Goal: Task Accomplishment & Management: Manage account settings

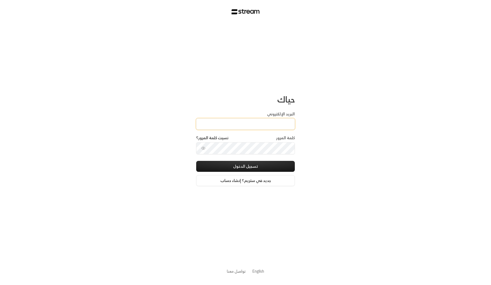
type input "[EMAIL_ADDRESS][DOMAIN_NAME]"
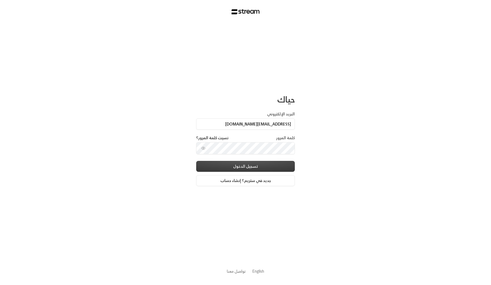
click at [226, 167] on button "تسجيل الدخول" at bounding box center [245, 166] width 99 height 11
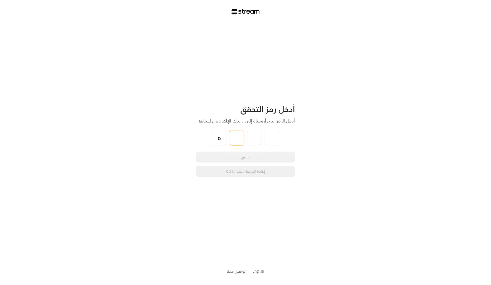
type input "5"
type input "3"
type input "2"
type input "1"
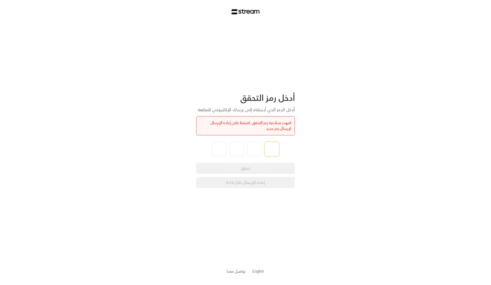
type input "5"
type input "3"
type input "2"
type input "1"
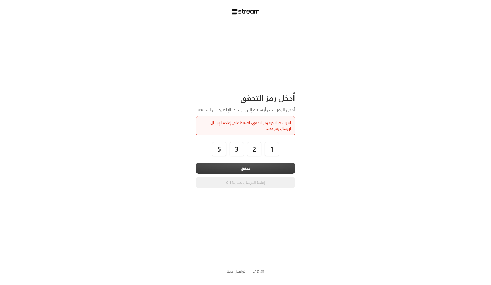
click at [259, 166] on button "تحقق" at bounding box center [245, 168] width 99 height 11
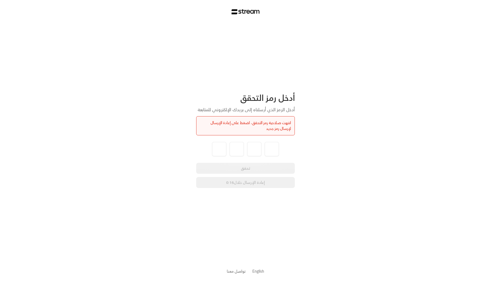
click at [241, 188] on div "أدخل رمز التحقق أدخل الرمز الذي أرسلناه إلى بريدك الإلكتروني للمتابعة انتهت صلا…" at bounding box center [245, 140] width 99 height 234
click at [342, 162] on div "أدخل رمز التحقق أدخل الرمز الذي أرسلناه إلى بريدك الإلكتروني للمتابعة انتهت صلا…" at bounding box center [245, 142] width 491 height 285
click at [251, 185] on button "إعادة الإرسال" at bounding box center [245, 182] width 99 height 11
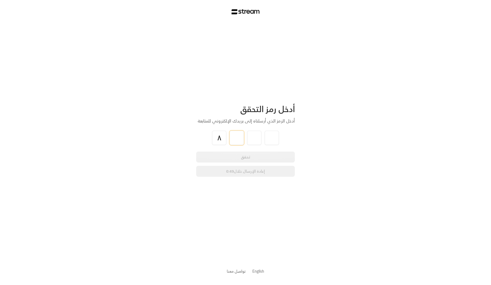
type input "8"
type input "3"
type input "4"
type input "5"
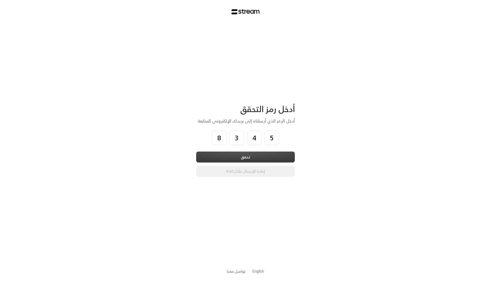
click at [258, 154] on button "تحقق" at bounding box center [245, 156] width 99 height 11
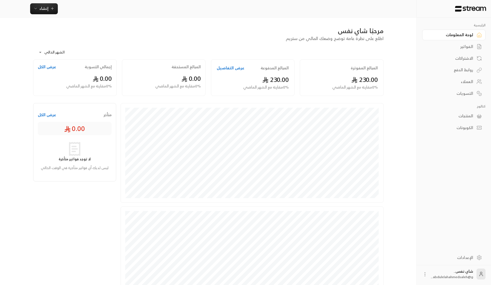
click at [471, 116] on div "المنتجات" at bounding box center [451, 115] width 44 height 5
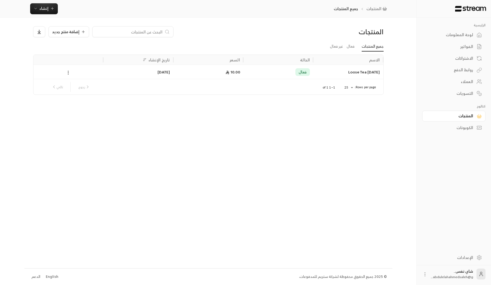
click at [69, 71] on icon at bounding box center [68, 72] width 5 height 5
click at [125, 110] on div at bounding box center [245, 142] width 491 height 285
click at [60, 33] on span "إضافة منتج جديد" at bounding box center [65, 32] width 27 height 4
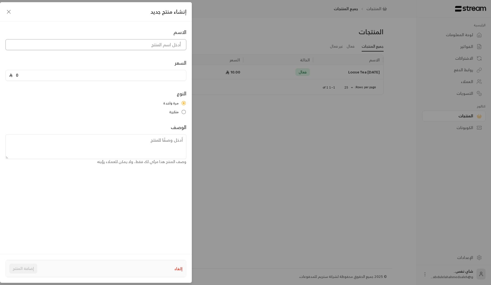
click at [148, 47] on input at bounding box center [95, 44] width 181 height 11
type input "ل"
click at [171, 75] on input "0" at bounding box center [98, 75] width 170 height 10
click at [140, 77] on input "0" at bounding box center [98, 75] width 170 height 10
click at [136, 42] on input "لابسانج سوتشونغ" at bounding box center [95, 44] width 181 height 11
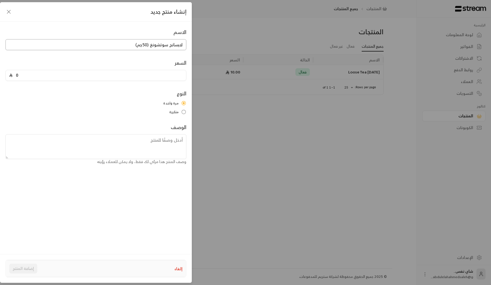
type input "لابسانج سوتشونغ (50جم)"
click at [131, 76] on input "0" at bounding box center [98, 75] width 170 height 10
type input "20"
click at [144, 150] on textarea at bounding box center [95, 146] width 181 height 25
paste textarea "شاي أسود صيني تقليدي مُدخَّن. قوي ونكهته ترابية ومدخنة مع لمسة نهائية ناعمة."
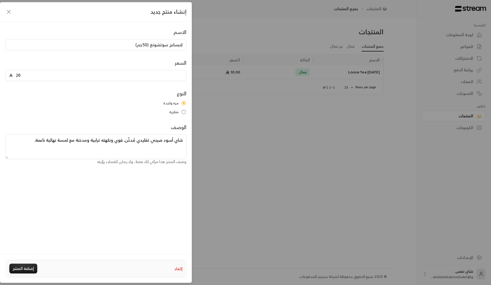
paste textarea "3-5 جم لكل كوب · 200 مل عند 90–95°م · 1-3 دقائق"
type textarea "شاي أسود صيني تقليدي مُدخَّن. قوي ونكهته ترابية ومدخنة مع لمسة نهائية ناعمة. 3-…"
click at [22, 266] on button "إضافة المنتج" at bounding box center [23, 268] width 28 height 10
type input "0"
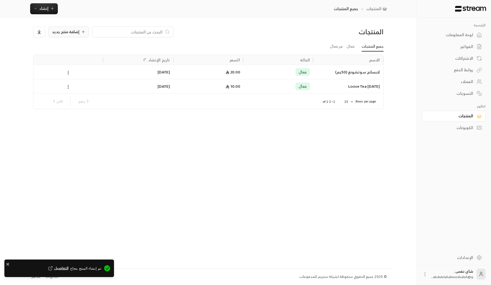
click at [73, 32] on span "إضافة منتج جديد" at bounding box center [65, 32] width 27 height 4
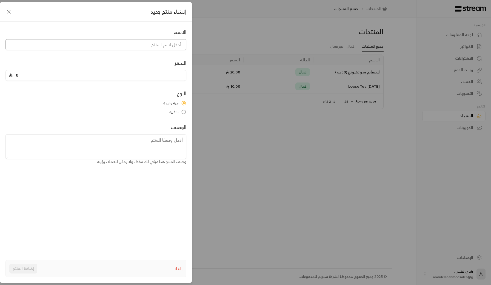
click at [159, 45] on input at bounding box center [95, 44] width 181 height 11
paste input "شاي أحمر بري من الأشجار العتيقة"
type input "شاي أحمر بري من الأشجار العتيقة"
click at [154, 77] on input "0" at bounding box center [98, 75] width 170 height 10
type input "30"
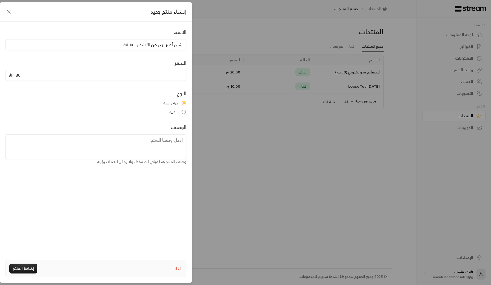
click at [102, 146] on textarea at bounding box center [95, 146] width 181 height 25
paste textarea "يُقطف من أشجار شاي برية قديمة، يحمل طعماً عميقاً وناعماً مع لمسة حلاوة طبيعية."
paste textarea "3-5 جم لكل كوب · 200 مل عند 90–95°م · 1-3 دقائق"
type textarea "يُقطف من أشجار شاي برية قديمة، يحمل طعماً عميقاً وناعماً مع لمسة حلاوة طبيعية. …"
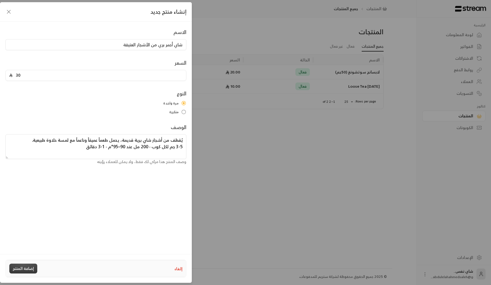
click at [21, 268] on button "إضافة المنتج" at bounding box center [23, 268] width 28 height 10
type input "0"
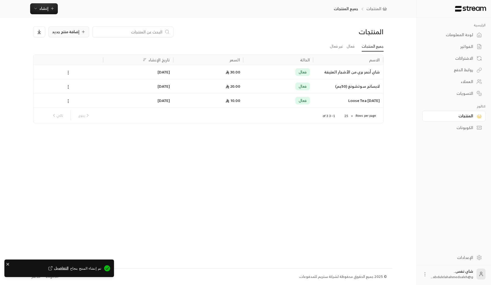
click at [68, 32] on span "إضافة منتج جديد" at bounding box center [65, 32] width 27 height 4
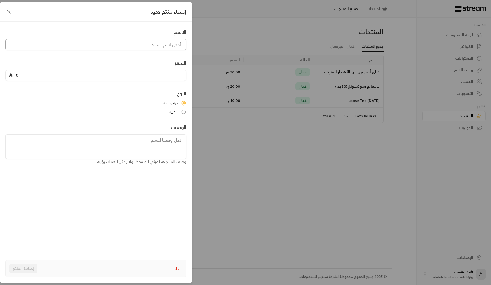
click at [142, 42] on input at bounding box center [95, 44] width 181 height 11
paste input "شاي الإبر الذهبية"
type input "شاي الإبر الذهبية"
click at [145, 76] on input "0" at bounding box center [98, 75] width 170 height 10
type input "120"
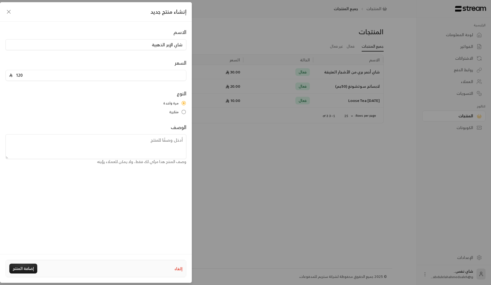
click at [160, 149] on textarea at bounding box center [95, 146] width 181 height 25
paste textarea "شاي أسود نادر مصنوع من براعم ذهبية طرية. غني وحلاوته تشبه العسل والكاكاو."
paste textarea "3-5 جم لكل كوب · 200 مل عند 90–95°م · 1-3 دقائق"
type textarea "شاي أسود نادر مصنوع من براعم ذهبية طرية. غني وحلاوته تشبه العسل والكاكاو. 3-5 ج…"
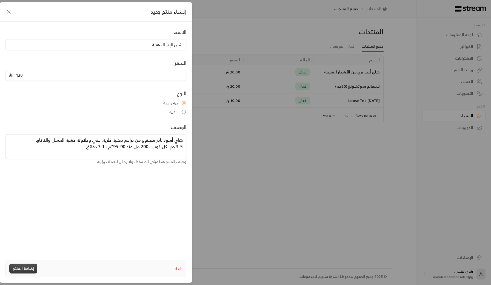
click at [18, 271] on button "إضافة المنتج" at bounding box center [23, 268] width 28 height 10
type input "0"
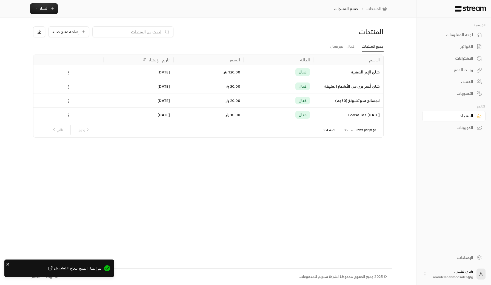
click at [71, 114] on div at bounding box center [68, 115] width 63 height 14
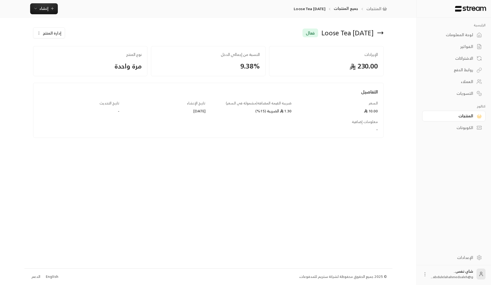
click at [377, 31] on icon at bounding box center [380, 33] width 7 height 7
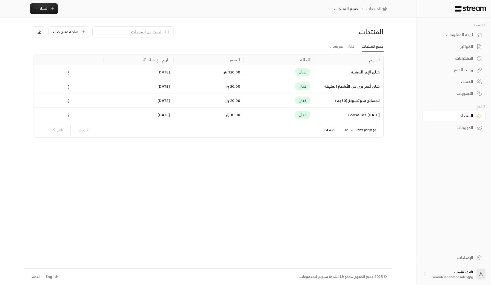
click at [67, 114] on icon at bounding box center [68, 115] width 5 height 5
click at [79, 142] on li "تعطيل" at bounding box center [84, 139] width 34 height 10
click at [41, 10] on span "إنشاء" at bounding box center [43, 8] width 9 height 7
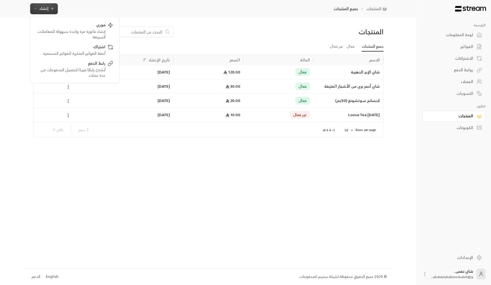
click at [210, 41] on div "المنتجات إضافة منتج جديد" at bounding box center [208, 33] width 356 height 15
click at [72, 34] on span "إضافة منتج جديد" at bounding box center [65, 32] width 27 height 4
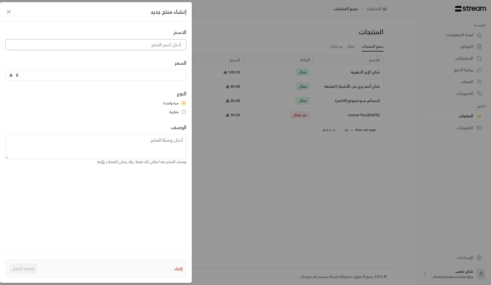
click at [149, 48] on input at bounding box center [95, 44] width 181 height 11
paste input "[PERSON_NAME] (ربيع 2025)"
type input "[PERSON_NAME] (ربيع 2025)"
click at [166, 75] on input "0" at bounding box center [98, 75] width 170 height 10
type input "65"
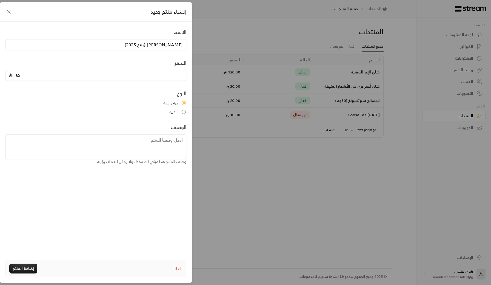
click at [131, 149] on textarea at bounding box center [95, 146] width 181 height 25
paste textarea "من أشهر أنواع الشاي الأخضر الصيني. طعمه طازج وجوزي يشبه الكستناء مع لمسة نهائية…"
paste textarea "2–3 جم لكل كوب · 200 مل عند 80-85°م · 5-6 دقائق"
type textarea "من أشهر أنواع الشاي الأخضر الصيني. طعمه طازج وجوزي يشبه الكستناء مع لمسة نهائية…"
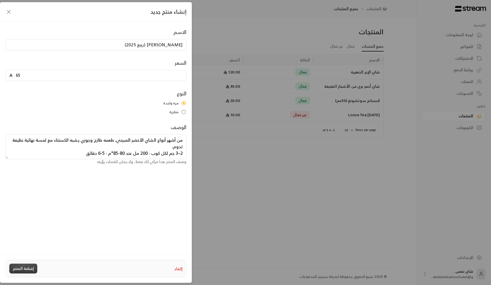
click at [20, 266] on button "إضافة المنتج" at bounding box center [23, 268] width 28 height 10
type input "0"
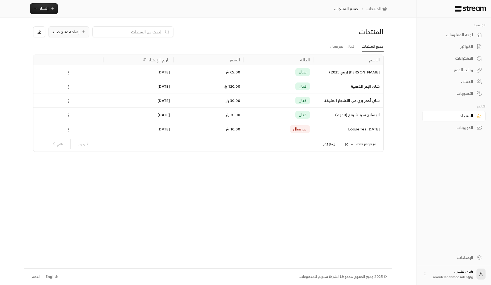
click at [70, 30] on span "إضافة منتج جديد" at bounding box center [65, 32] width 27 height 4
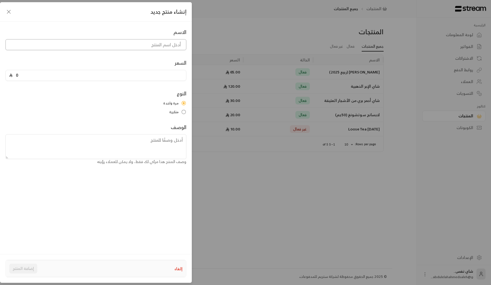
click at [162, 46] on input at bounding box center [95, 44] width 181 height 11
paste input "[PERSON_NAME] (شنغ) 2022"
type input "[PERSON_NAME] (شنغ) 2022"
click at [158, 77] on input "0" at bounding box center [98, 75] width 170 height 10
type input "25"
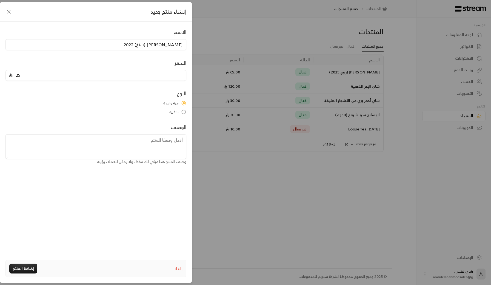
click at [151, 147] on textarea at bounding box center [95, 146] width 181 height 25
paste textarea "شاي بوير خام صغير العمر من قرية بينجداو المشهورة، نشط ومعقد بنكهات نباتية وقليل…"
paste textarea "3–4 جم لكل كوب · 200 مل عند 95-100°م · 1-3 دقائق (قابل لإعادة النقع اكثر من 10 …"
type textarea "شاي بوير خام صغير العمر من قرية بينجداو المشهورة، نشط ومعقد بنكهات نباتية وقليل…"
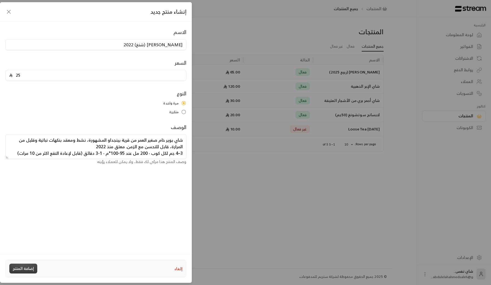
click at [18, 267] on button "إضافة المنتج" at bounding box center [23, 268] width 28 height 10
type input "0"
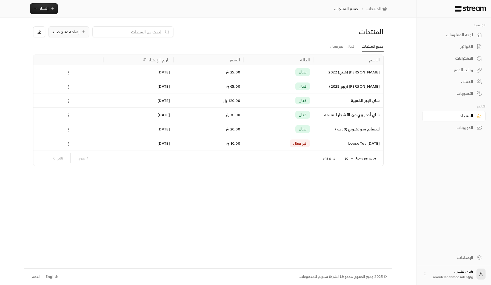
click at [75, 30] on span "إضافة منتج جديد" at bounding box center [65, 32] width 27 height 4
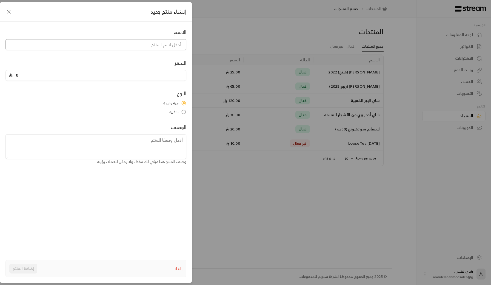
click at [150, 47] on input at bounding box center [95, 44] width 181 height 11
paste input "[PERSON_NAME] (شو) 2020"
type input "[PERSON_NAME] (شو) 2020"
click at [153, 70] on input "0" at bounding box center [98, 75] width 170 height 10
click at [149, 74] on input "0" at bounding box center [98, 75] width 170 height 10
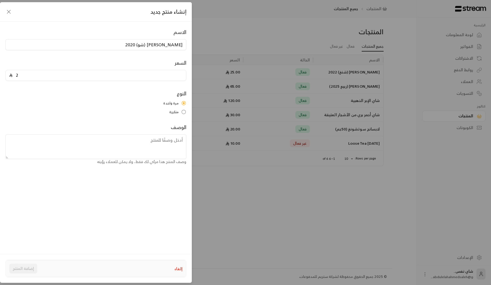
type input "25"
click at [155, 146] on textarea at bounding box center [95, 146] width 181 height 25
paste textarea "شاي بوير معتّق بنكهة ترابية وناعمة وغنية. شراب داكن ومريح. معتق منذ 2020"
paste textarea "3–4 جم لكل كوب · 200 مل عند 95-100°م · 1-3 دقائق (قابل لإعادة النقع اكثر من 10 …"
type textarea "شاي بوير معتّق بنكهة ترابية وناعمة وغنية. شراب داكن ومريح. معتق منذ 2020 3–4 جم…"
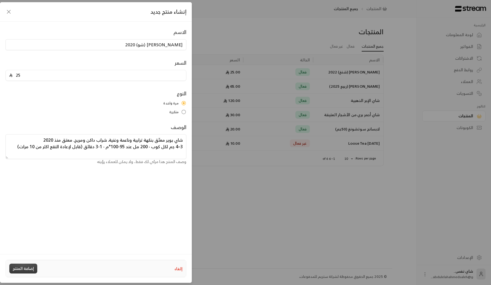
click at [20, 265] on button "إضافة المنتج" at bounding box center [23, 268] width 28 height 10
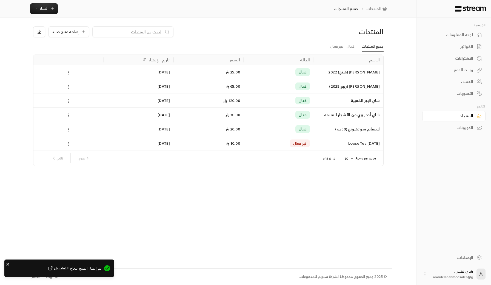
type input "0"
click at [76, 34] on span "إضافة منتج جديد" at bounding box center [65, 32] width 27 height 4
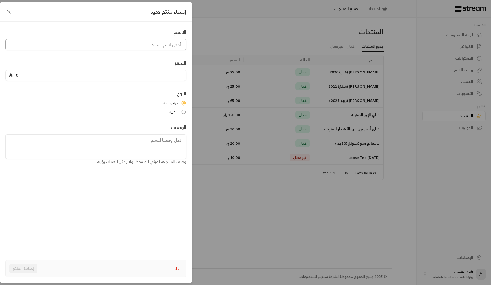
click at [139, 42] on input at bounding box center [95, 44] width 181 height 11
paste input "شاي أولونغ الحليب"
type input "شاي أولونغ الحليب"
click at [131, 80] on input "0" at bounding box center [98, 75] width 170 height 10
type input "25"
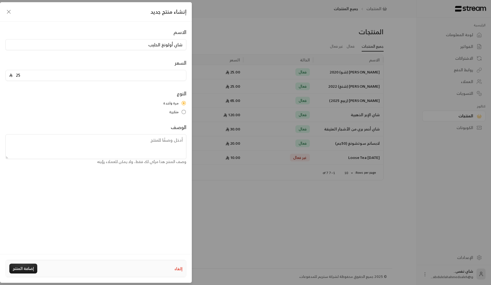
click at [150, 147] on textarea at bounding box center [95, 146] width 181 height 25
paste textarea "شاي أولونغ كريمي طبيعي مع لمسات زهرية ونكهة زبدية خفيفة."
paste textarea "3-5 جم لكل كوب · 200 مل عند 85-90°م · 3-5 دقائق"
type textarea "شاي أولونغ كريمي طبيعي مع لمسات زهرية ونكهة زبدية خفيفة. 3-5 جم لكل كوب · 200 م…"
click at [27, 270] on button "إضافة المنتج" at bounding box center [23, 268] width 28 height 10
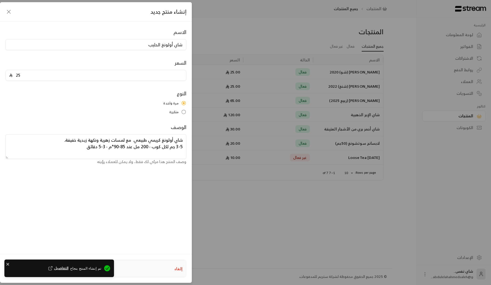
type input "0"
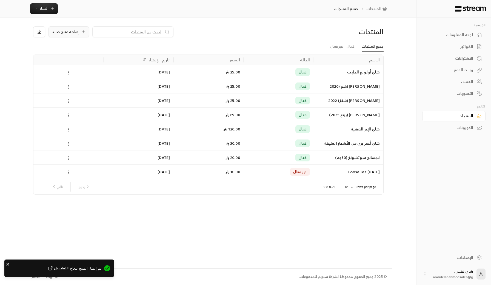
click at [71, 31] on span "إضافة منتج جديد" at bounding box center [65, 32] width 27 height 4
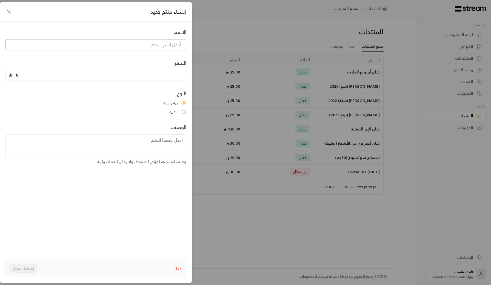
click at [140, 45] on input at bounding box center [95, 44] width 181 height 11
paste input "شاي أولونغ الأوركيد (من مرتفعات دانسونغ)"
type input "شاي أولونغ الأوركيد (من مرتفعات دانسونغ)"
click at [139, 79] on input "0" at bounding box center [98, 75] width 170 height 10
type input "55"
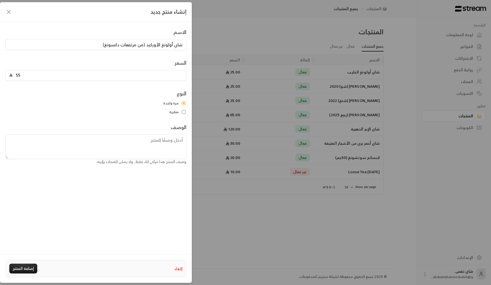
click at [169, 137] on textarea at bounding box center [95, 146] width 181 height 25
paste textarea "مزروع في مرتفعات دانسونغ الشهيرة على ارتفاع [DATE]، يتميز هذا الأولونغ بنكهات ز…"
paste textarea "3-5 جم لكل كوب · 200 مل عند 90–95°م · 1-3 دقائق"
type textarea "مزروع في مرتفعات دانسونغ الشهيرة على ارتفاع [DATE]، يتميز هذا الأولونغ بنكهات ز…"
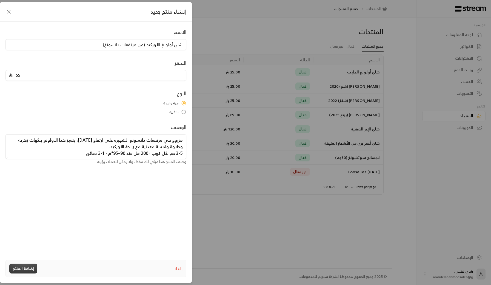
click at [21, 271] on button "إضافة المنتج" at bounding box center [23, 268] width 28 height 10
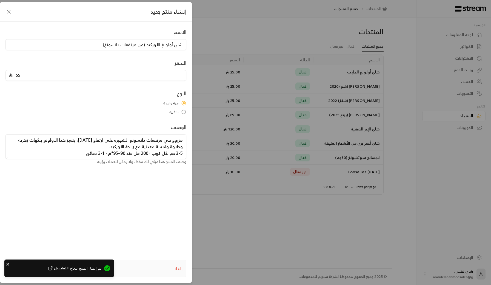
type input "0"
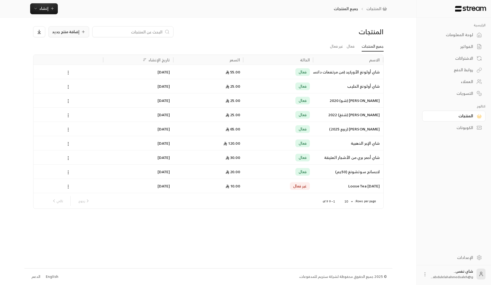
click at [67, 32] on span "إضافة منتج جديد" at bounding box center [65, 32] width 27 height 4
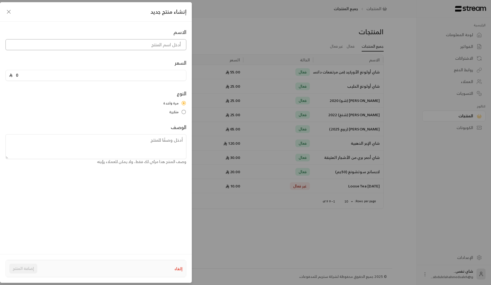
click at [169, 47] on input at bounding box center [95, 44] width 181 height 11
paste input "شاي بايمودان الأبيض"
type input "شاي بايمودان الأبيض"
click at [167, 77] on input "0" at bounding box center [98, 75] width 170 height 10
type input "35"
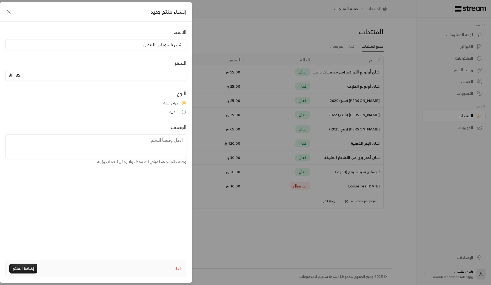
click at [145, 147] on textarea at bounding box center [95, 146] width 181 height 25
paste textarea "شاي أبيض ناعم يحتوي على براعم فضية وأوراق صغيرة. رائحته زهرية ناعمة وطعمه حلو و…"
paste textarea "2–3 جم لكل كوب · 200 مل عند 90-95°م · 1-2 دقائق"
type textarea "شاي أبيض ناعم يحتوي على براعم فضية وأوراق صغيرة. رائحته زهرية ناعمة وطعمه حلو و…"
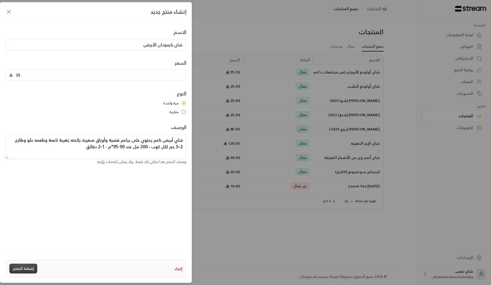
click at [20, 271] on button "إضافة المنتج" at bounding box center [23, 268] width 28 height 10
type input "0"
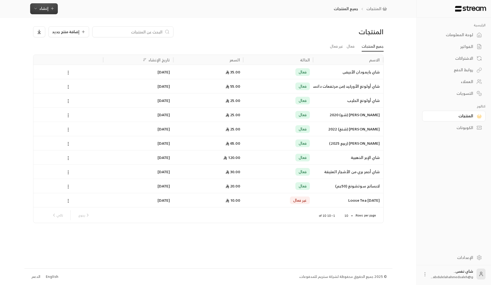
click at [52, 10] on icon "button" at bounding box center [52, 8] width 4 height 4
click at [76, 35] on div "إنشاء فاتورة مرة واحدة بسهولة للمعاملات السريعة." at bounding box center [70, 34] width 69 height 11
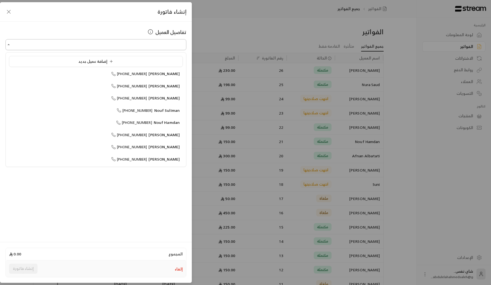
click at [155, 47] on input "اختر العميل" at bounding box center [95, 45] width 181 height 10
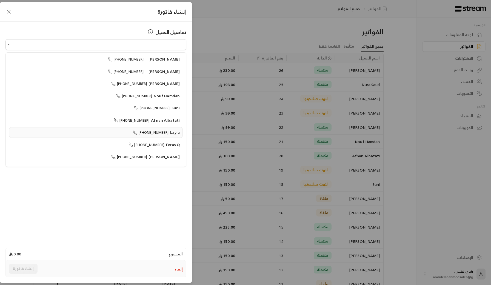
scroll to position [113, 0]
click at [145, 141] on span "[PHONE_NUMBER]" at bounding box center [146, 144] width 36 height 6
type input "**********"
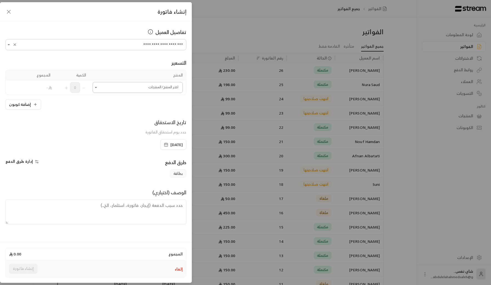
click at [98, 86] on icon "Open" at bounding box center [95, 87] width 5 height 5
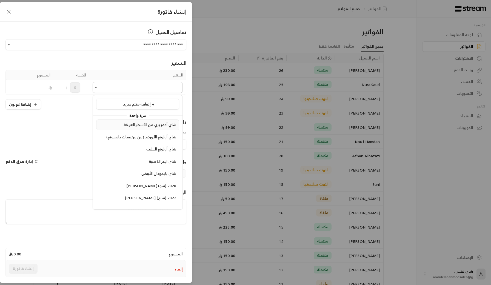
click at [122, 124] on div "شاي أحمر بري من الأشجار العتيقة" at bounding box center [137, 125] width 77 height 6
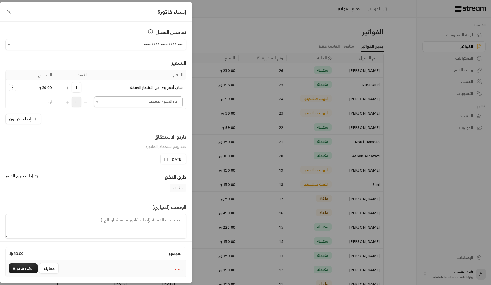
click at [123, 105] on input "اختر العميل" at bounding box center [138, 102] width 89 height 10
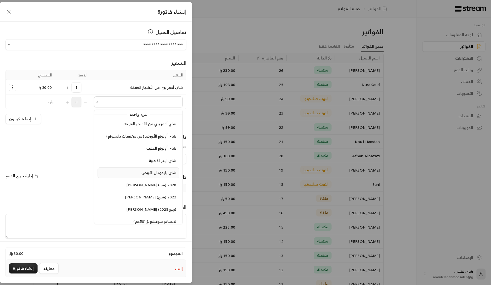
scroll to position [16, 0]
click at [154, 184] on span "[PERSON_NAME] (شو) 2020" at bounding box center [151, 183] width 50 height 7
type input "**********"
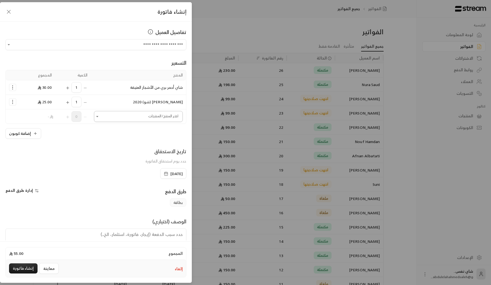
click at [147, 116] on input "اختر العميل" at bounding box center [138, 117] width 89 height 10
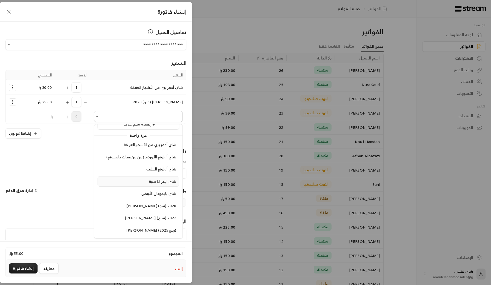
scroll to position [9, 0]
click at [146, 193] on span "شاي بايمودان الأبيض" at bounding box center [158, 192] width 35 height 7
type input "**********"
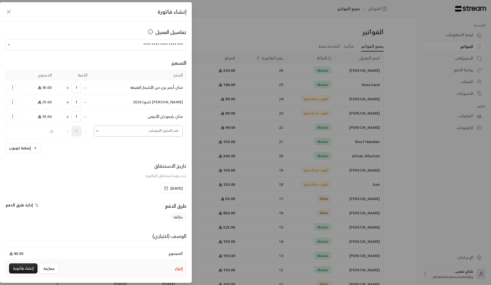
click at [150, 131] on input "اختر العميل" at bounding box center [138, 131] width 89 height 10
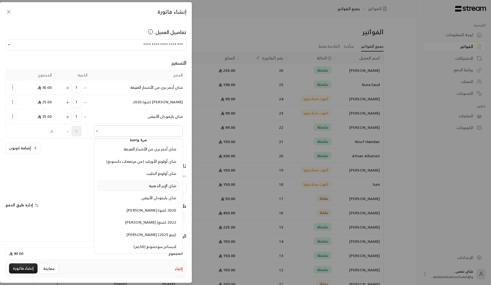
scroll to position [12, 0]
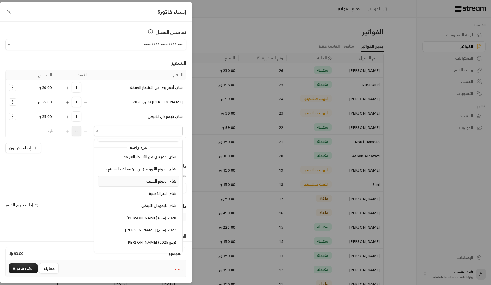
click at [153, 180] on span "شاي أولونغ الحليب" at bounding box center [161, 180] width 30 height 7
type input "**********"
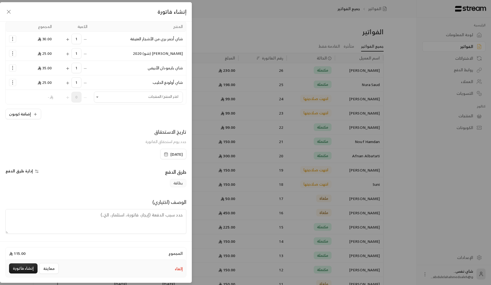
scroll to position [48, 0]
click at [18, 268] on button "إنشاء فاتورة" at bounding box center [23, 268] width 28 height 10
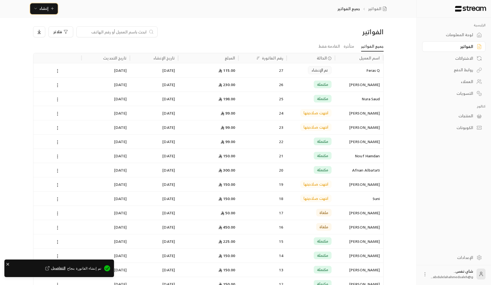
scroll to position [0, 0]
click at [465, 36] on div "لوحة المعلومات" at bounding box center [451, 34] width 44 height 5
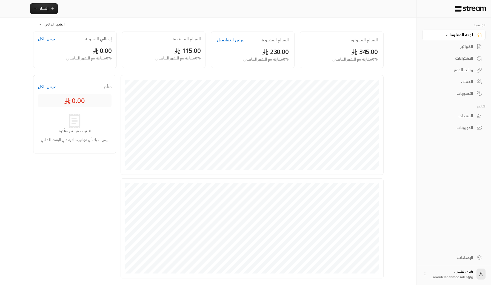
scroll to position [30, 0]
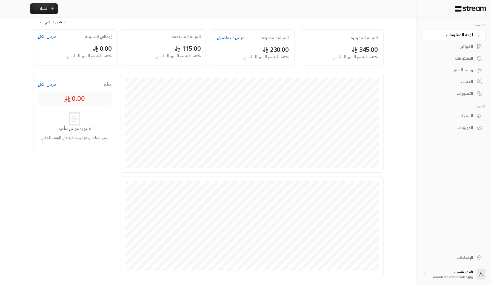
click at [464, 117] on div "المنتجات" at bounding box center [451, 115] width 44 height 5
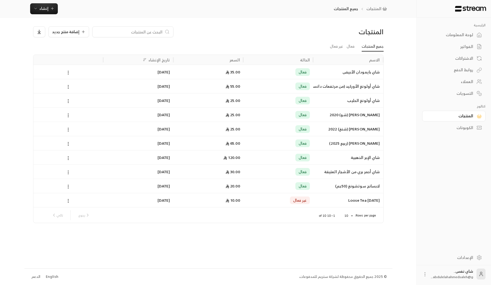
click at [67, 173] on icon at bounding box center [68, 172] width 5 height 5
click at [84, 190] on li "تعديل" at bounding box center [84, 186] width 34 height 10
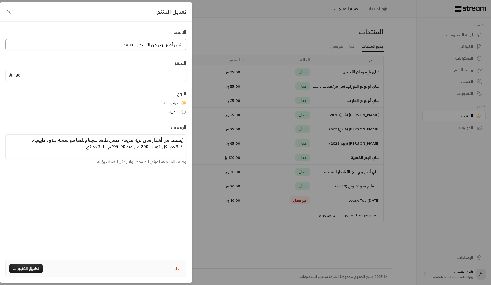
click at [116, 47] on input "شاي أحمر بري من الأشجار العتيقة" at bounding box center [95, 44] width 181 height 11
type input "شاي أحمر بري من الأشجار العتيقة (50جم)"
click at [25, 268] on button "تطبيق التغييرات" at bounding box center [25, 268] width 33 height 10
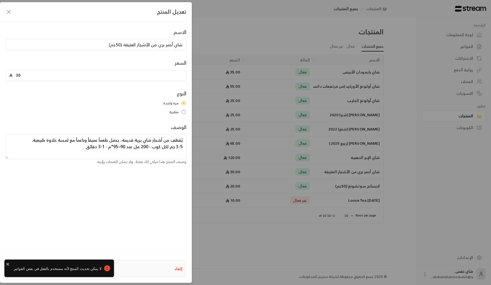
click at [53, 219] on div "الاسم شاي أحمر بري من الأشجار العتيقة (50جم) السعر 30 النوع مرة واحدة متكررة ال…" at bounding box center [96, 137] width 192 height 231
click at [8, 264] on icon "close" at bounding box center [7, 264] width 3 height 3
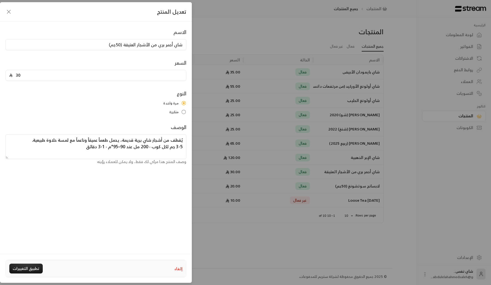
click at [63, 224] on div "الاسم شاي أحمر بري من الأشجار العتيقة (50جم) السعر 30 النوع مرة واحدة متكررة ال…" at bounding box center [96, 137] width 192 height 231
click at [21, 270] on button "تطبيق التغييرات" at bounding box center [25, 268] width 33 height 10
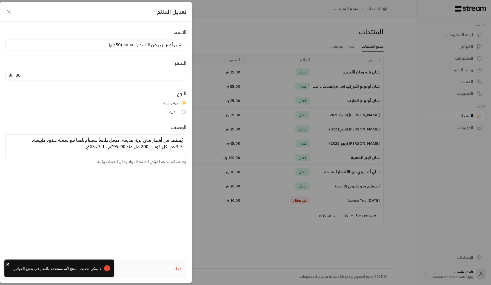
click at [7, 264] on icon "close" at bounding box center [8, 264] width 4 height 4
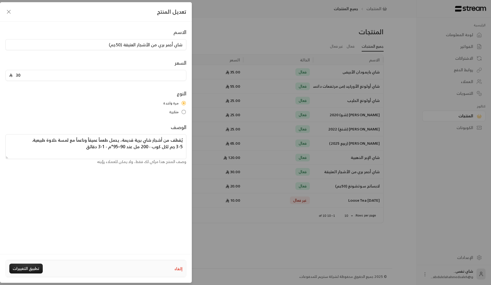
click at [8, 11] on icon "button" at bounding box center [8, 11] width 7 height 7
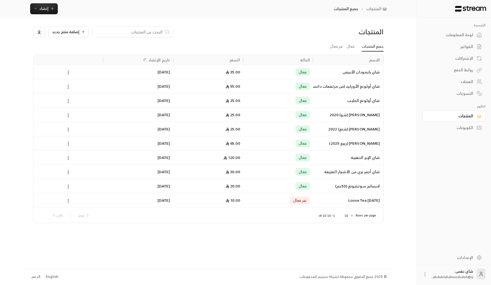
click at [195, 245] on div "المنتجات إضافة منتج جديد جميع المنتجات فعال غير فعال الاسم الحالة السعر تاريخ ا…" at bounding box center [208, 143] width 368 height 250
